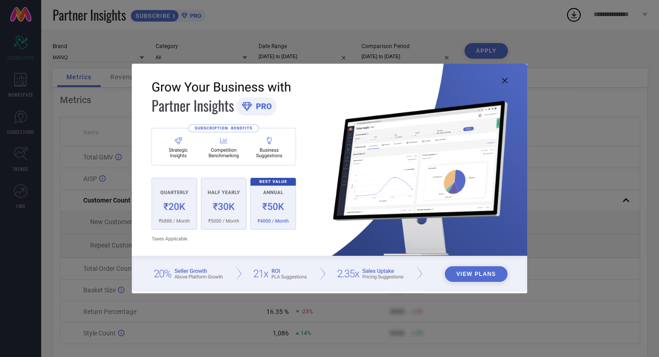
click at [505, 81] on icon at bounding box center [504, 80] width 5 height 5
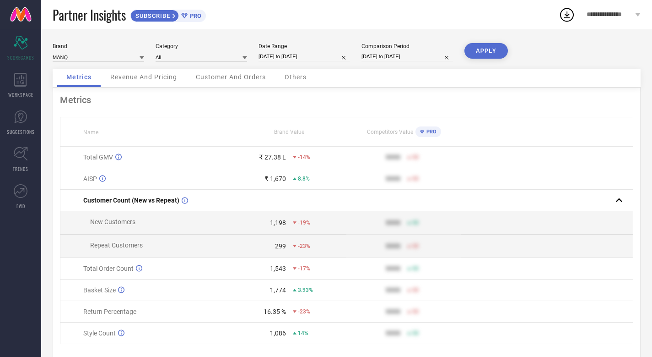
click at [286, 57] on input "[DATE] to [DATE]" at bounding box center [305, 57] width 92 height 10
select select "8"
select select "2025"
select select "9"
select select "2025"
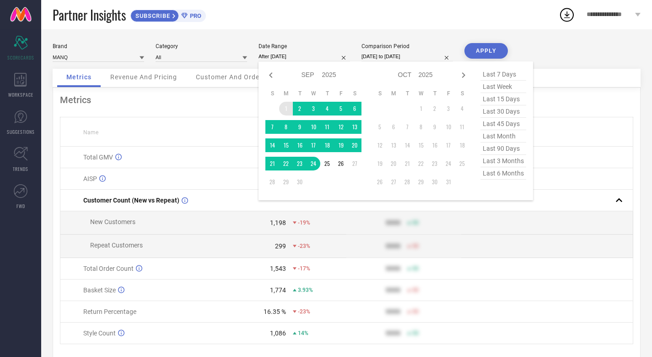
click at [288, 107] on td "1" at bounding box center [286, 109] width 14 height 14
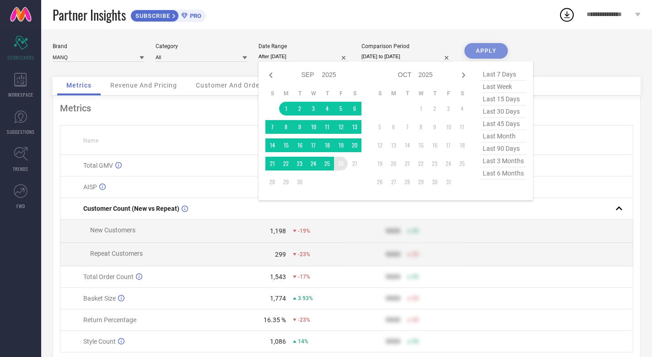
type input "[DATE] to [DATE]"
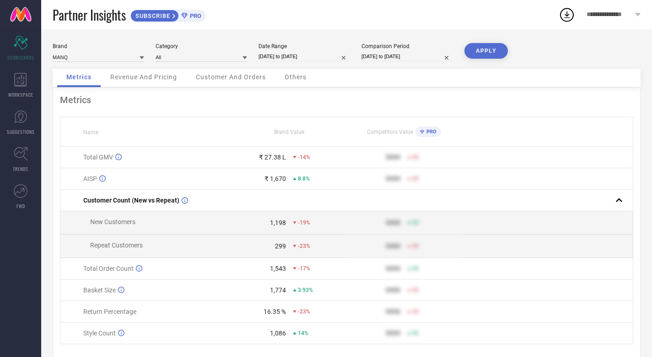
click at [409, 59] on input "[DATE] to [DATE]" at bounding box center [408, 57] width 92 height 10
select select "8"
select select "2024"
select select "9"
select select "2024"
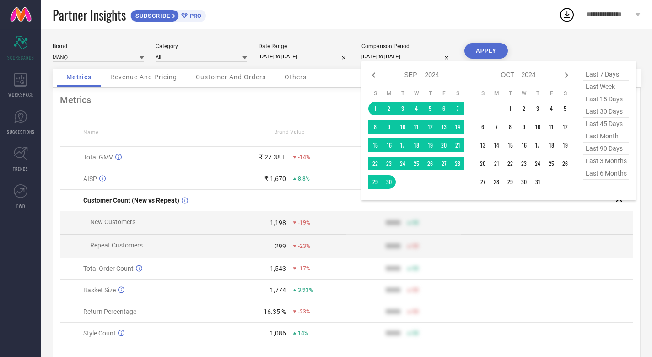
click at [502, 6] on div "Partner Insights SUBSCRIBE PRO" at bounding box center [306, 14] width 506 height 29
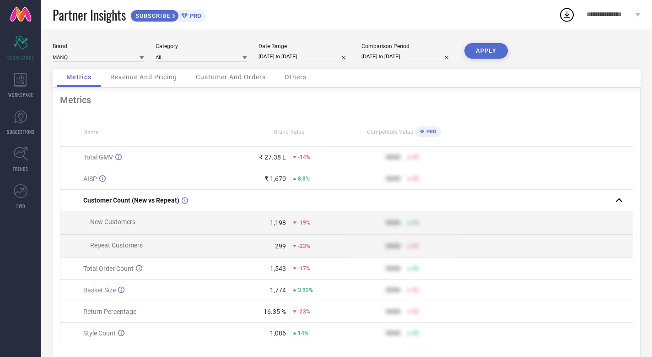
click at [485, 53] on button "APPLY" at bounding box center [486, 51] width 43 height 16
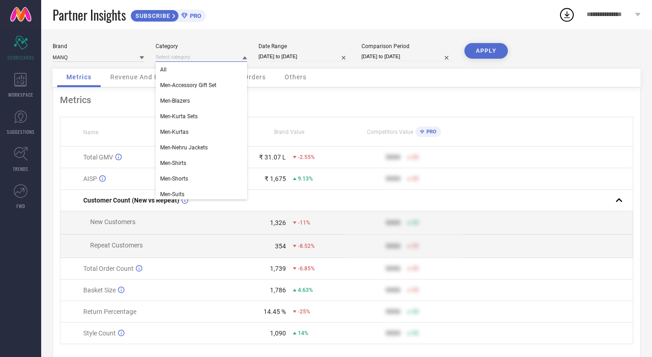
click at [215, 58] on input at bounding box center [202, 57] width 92 height 10
click at [192, 119] on div "Men-Kurta Sets" at bounding box center [202, 116] width 92 height 16
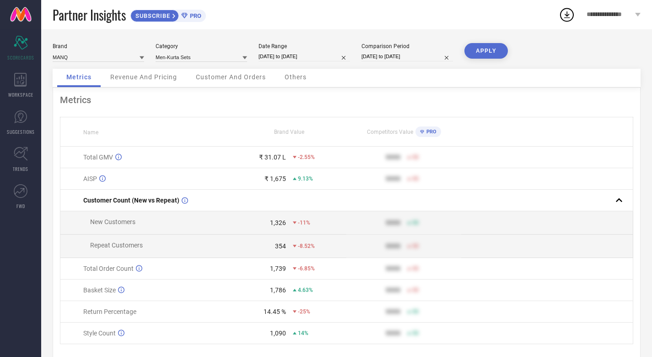
click at [492, 52] on button "APPLY" at bounding box center [486, 51] width 43 height 16
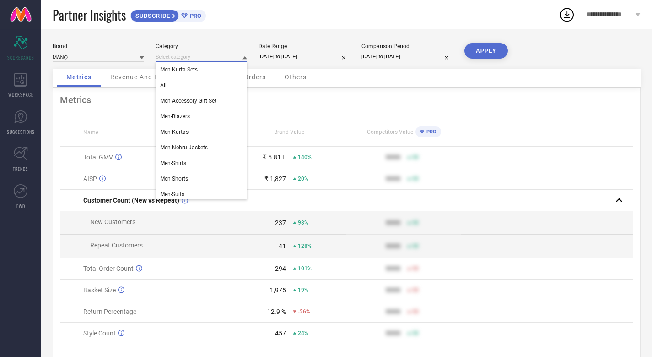
click at [201, 57] on input at bounding box center [202, 57] width 92 height 10
click at [186, 84] on div "All" at bounding box center [202, 85] width 92 height 16
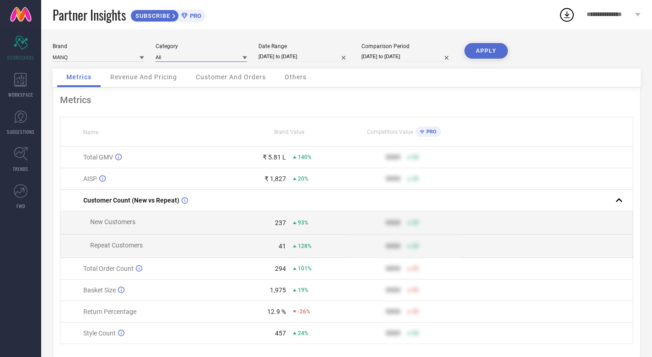
click at [209, 56] on input at bounding box center [202, 57] width 92 height 10
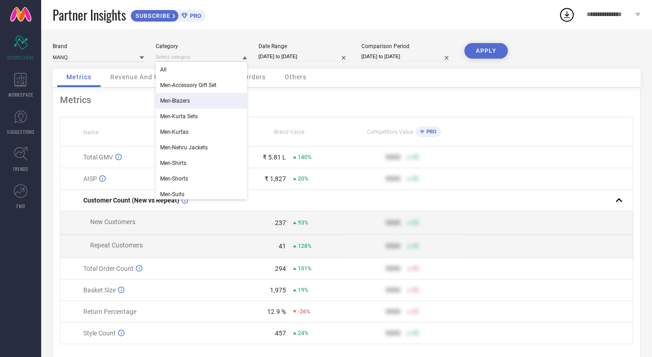
click at [195, 102] on div "Men-Blazers" at bounding box center [202, 101] width 92 height 16
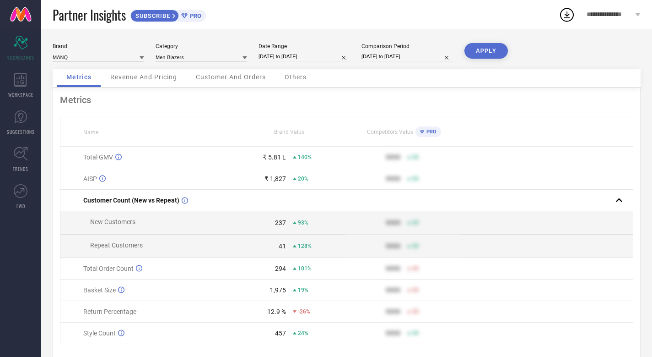
click at [487, 47] on button "APPLY" at bounding box center [486, 51] width 43 height 16
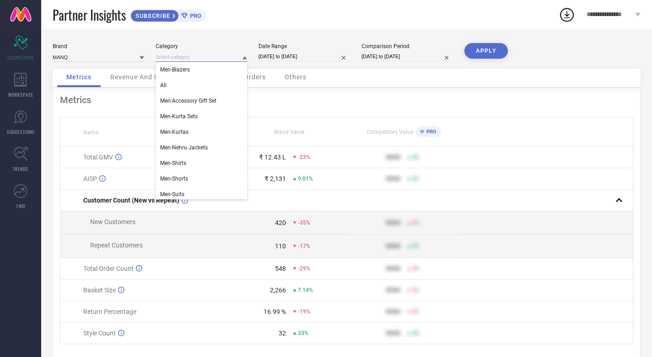
click at [203, 57] on input at bounding box center [202, 57] width 92 height 10
click at [188, 90] on div "All" at bounding box center [202, 85] width 92 height 16
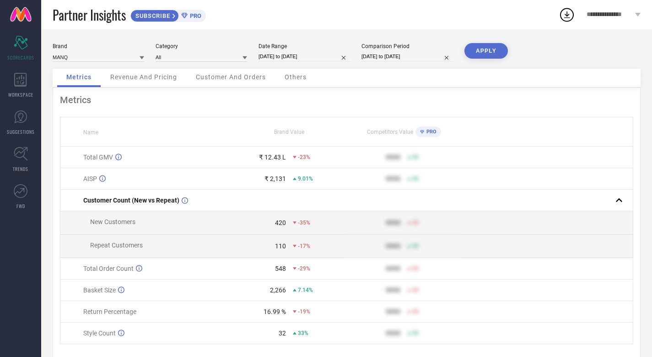
click at [488, 52] on button "APPLY" at bounding box center [486, 51] width 43 height 16
